Goal: Transaction & Acquisition: Book appointment/travel/reservation

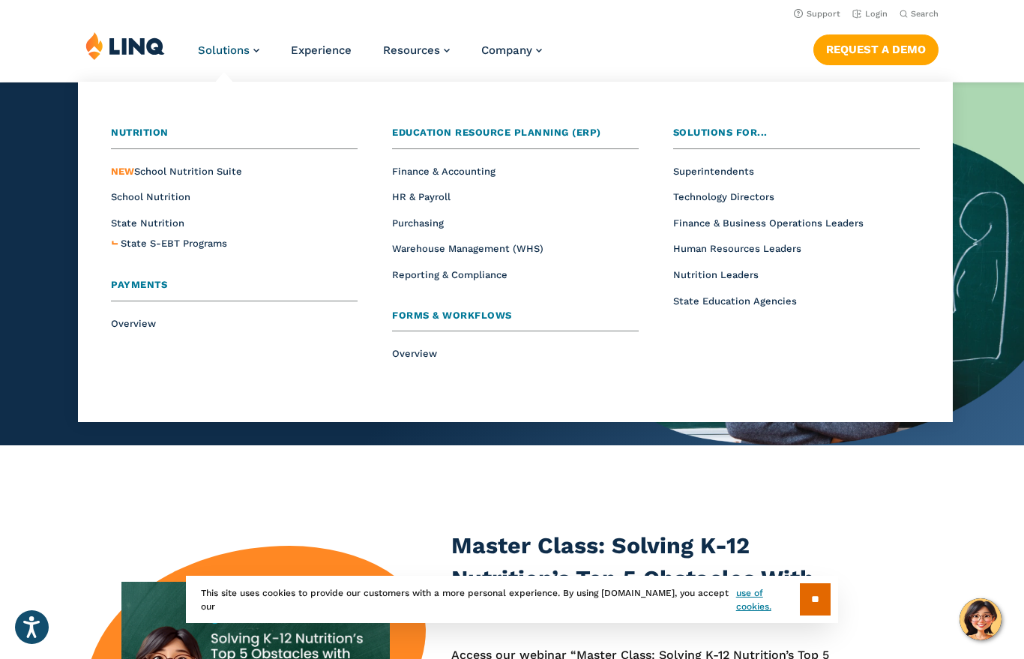
click at [238, 172] on span "NEW School Nutrition Suite" at bounding box center [176, 171] width 131 height 11
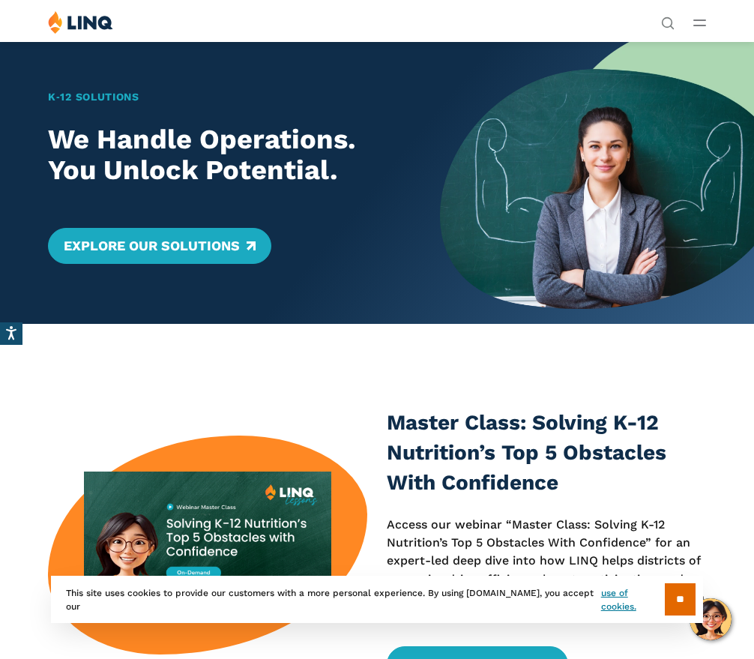
click at [232, 233] on link "Explore Our Solutions" at bounding box center [159, 246] width 223 height 36
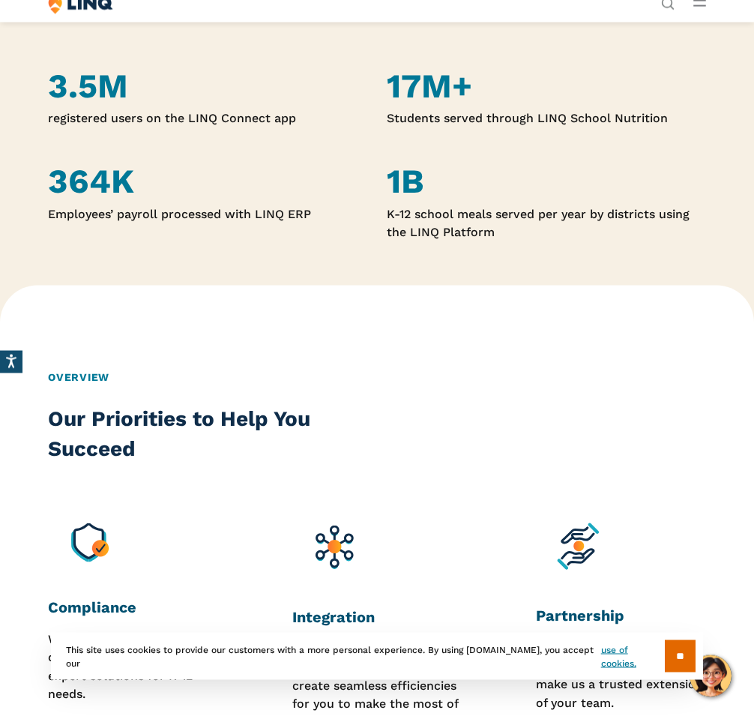
scroll to position [854, 0]
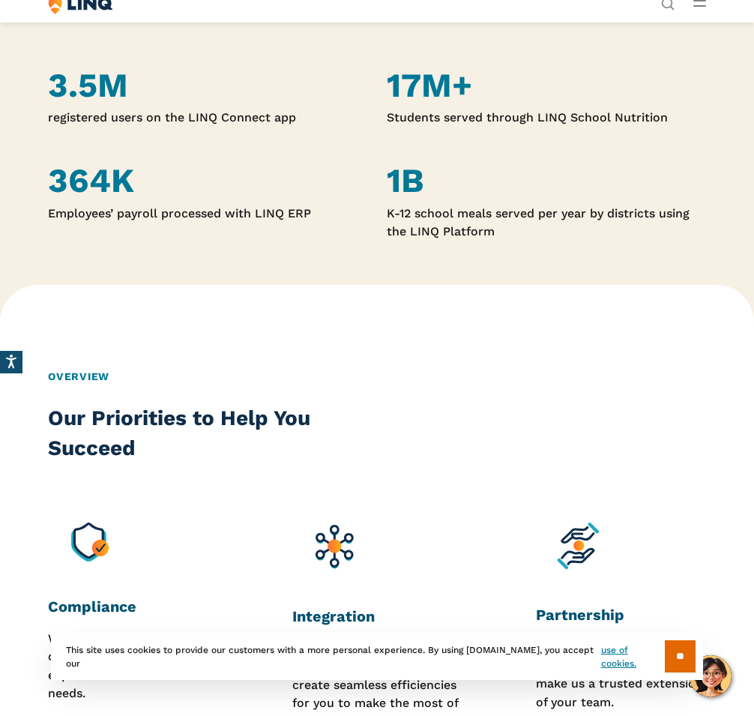
click at [136, 101] on div "3.5M registered users on the LINQ Connect app" at bounding box center [207, 96] width 319 height 61
click at [217, 112] on p "registered users on the LINQ Connect app" at bounding box center [207, 118] width 319 height 18
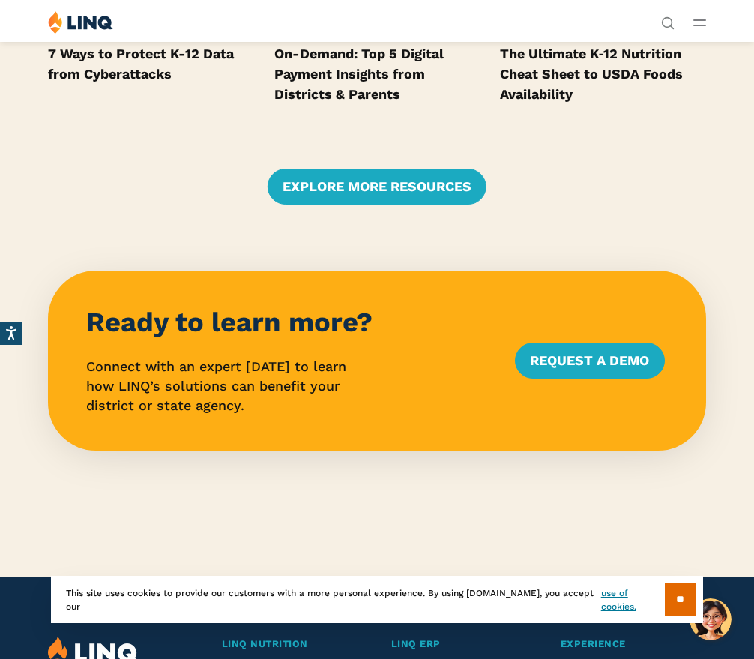
scroll to position [3036, 0]
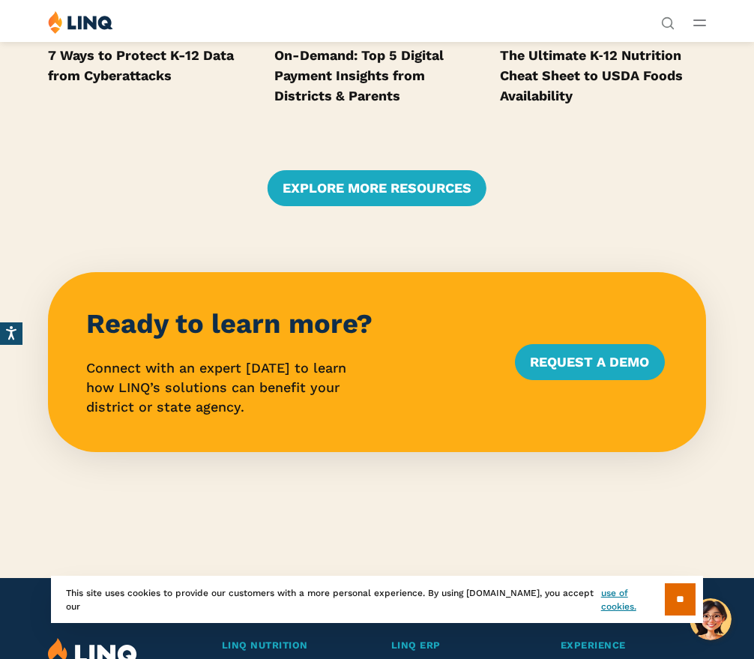
click at [586, 346] on link "Request a Demo" at bounding box center [589, 362] width 149 height 36
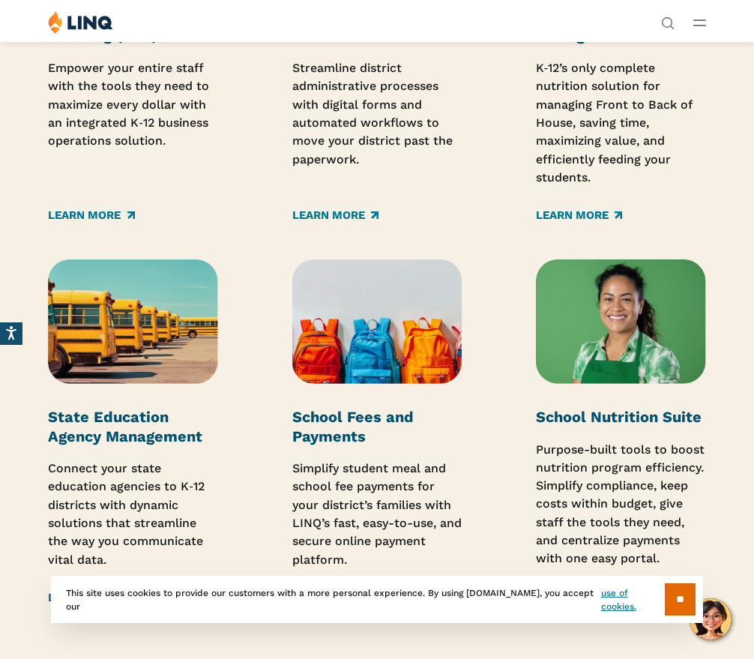
scroll to position [1997, 0]
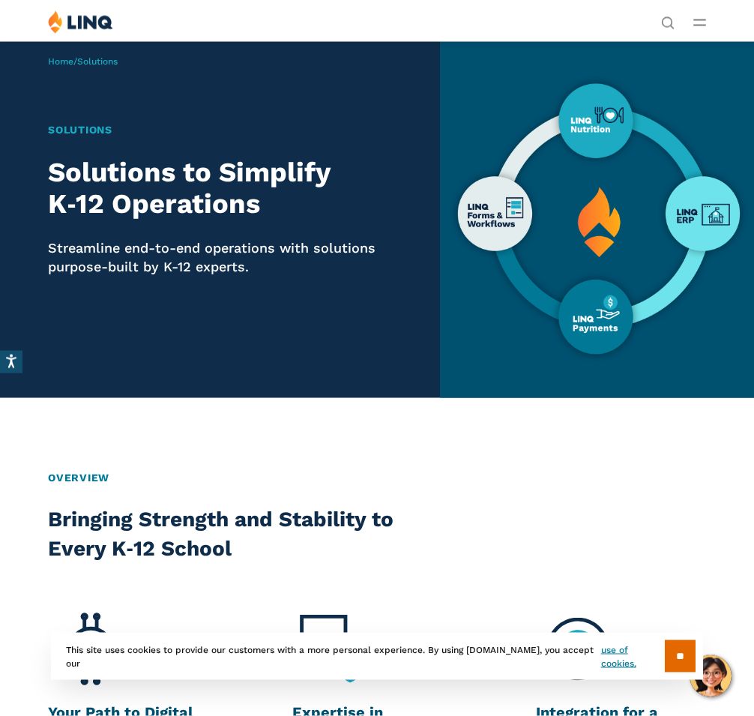
scroll to position [17, 0]
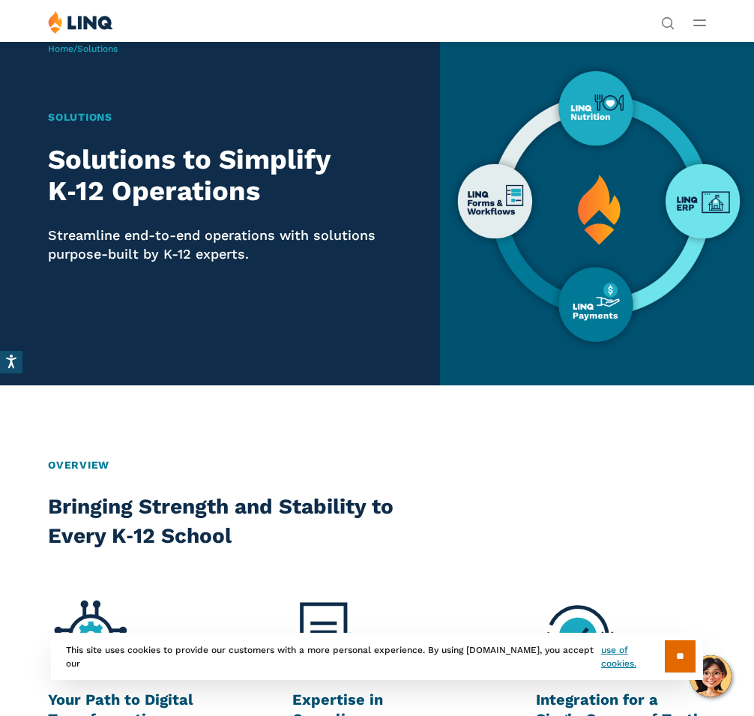
click at [147, 513] on h2 "Bringing Strength and Stability to Every K‑12 School" at bounding box center [250, 522] width 405 height 60
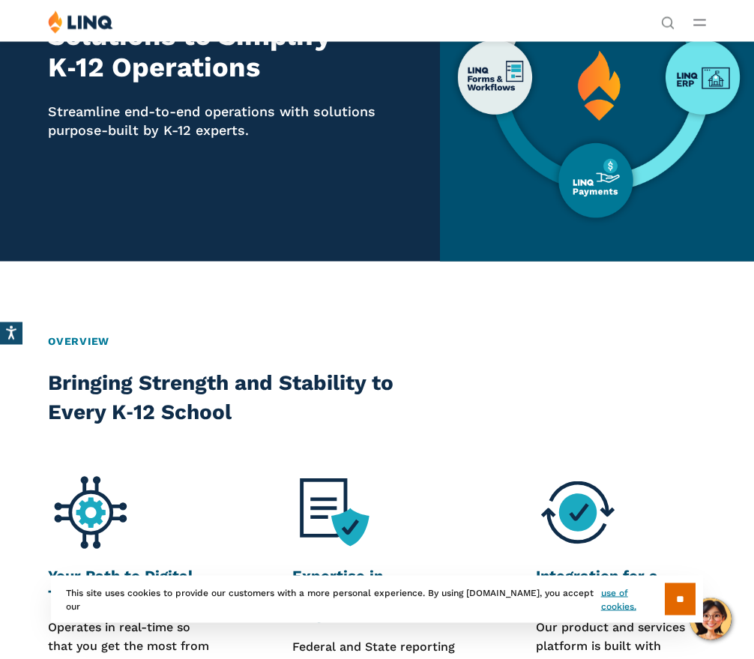
scroll to position [0, 0]
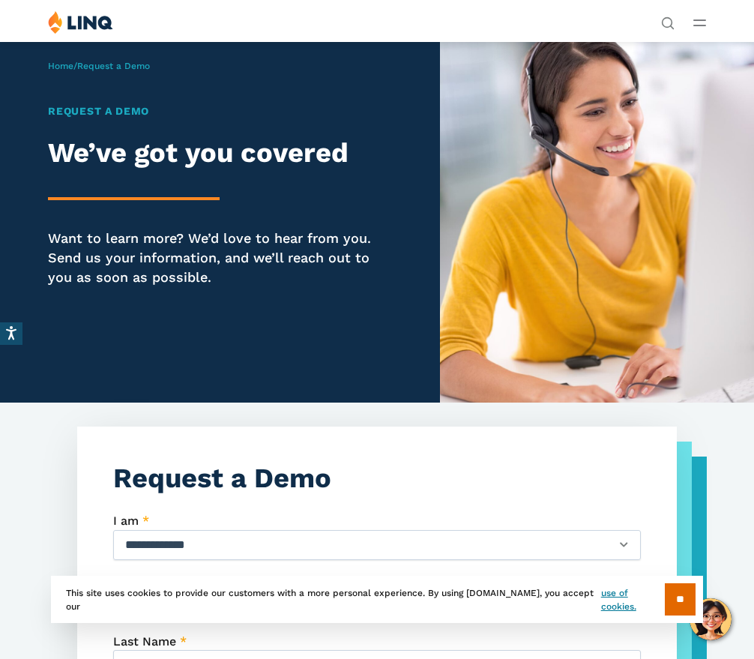
click at [627, 541] on select "**********" at bounding box center [377, 545] width 528 height 30
select select "**********"
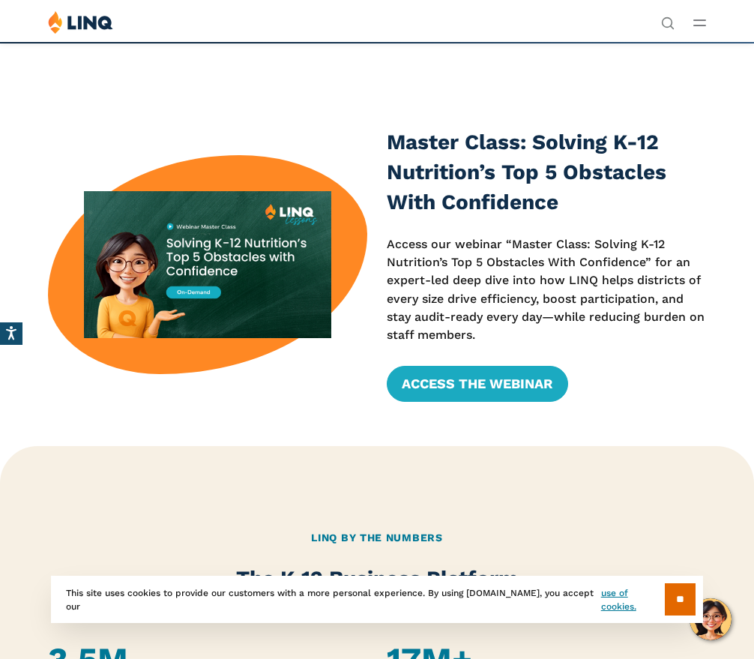
scroll to position [273, 0]
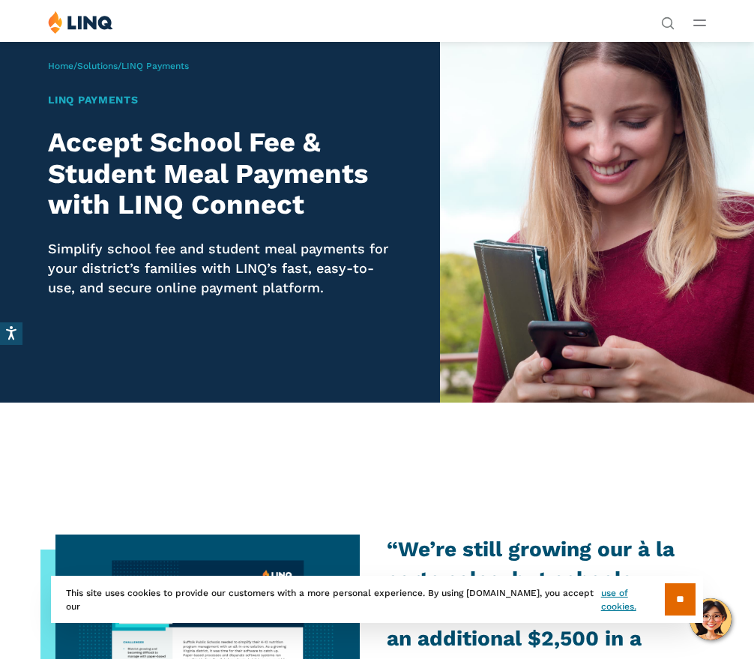
click at [118, 67] on link "Solutions" at bounding box center [97, 66] width 40 height 10
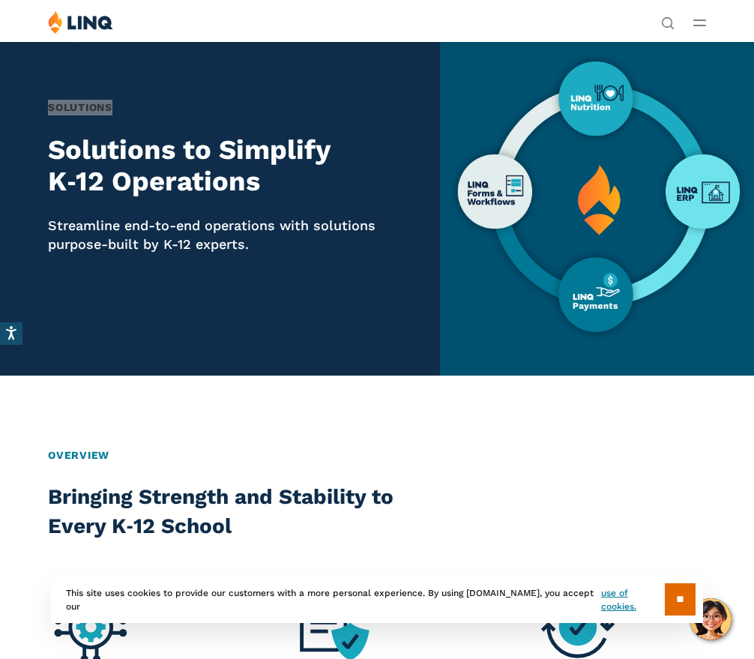
scroll to position [26, 0]
